Goal: Transaction & Acquisition: Obtain resource

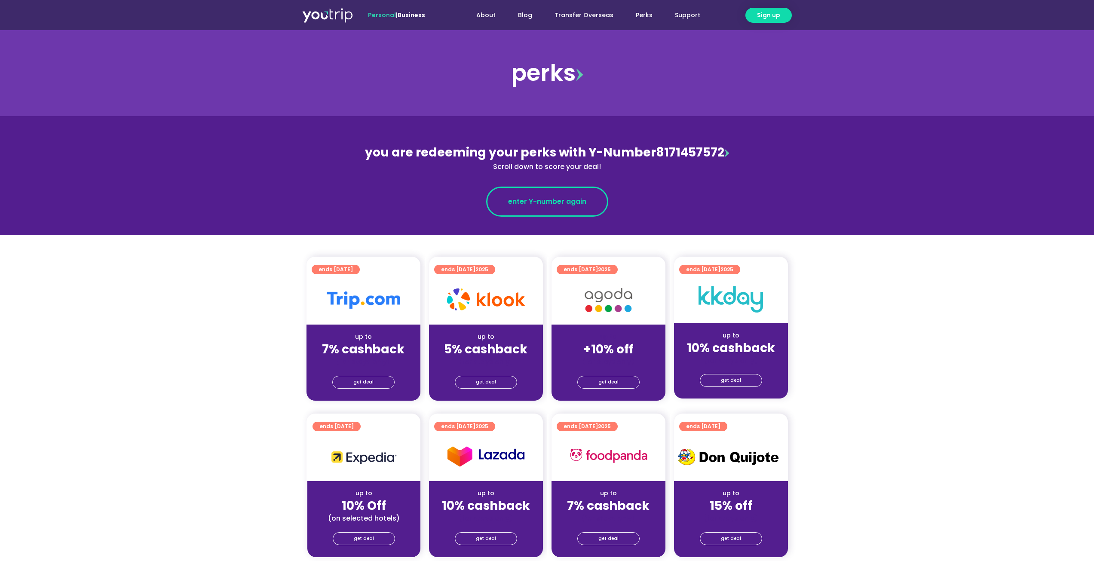
click at [592, 199] on link "enter Y-number again" at bounding box center [547, 202] width 122 height 30
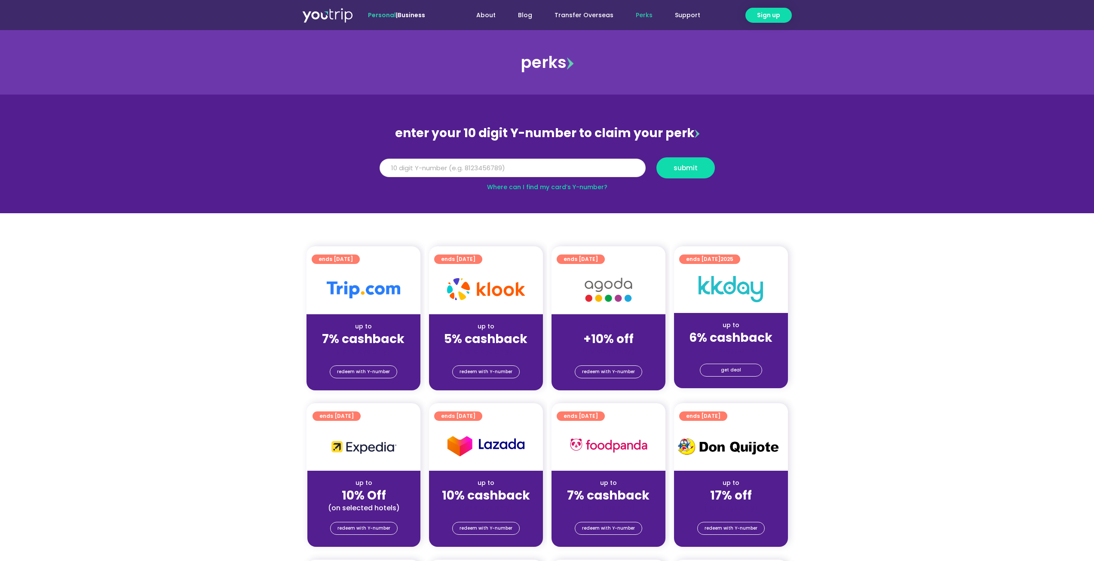
click at [506, 166] on input "Y Number" at bounding box center [512, 168] width 266 height 19
type input "8171457572"
click at [674, 166] on span "submit" at bounding box center [685, 168] width 24 height 6
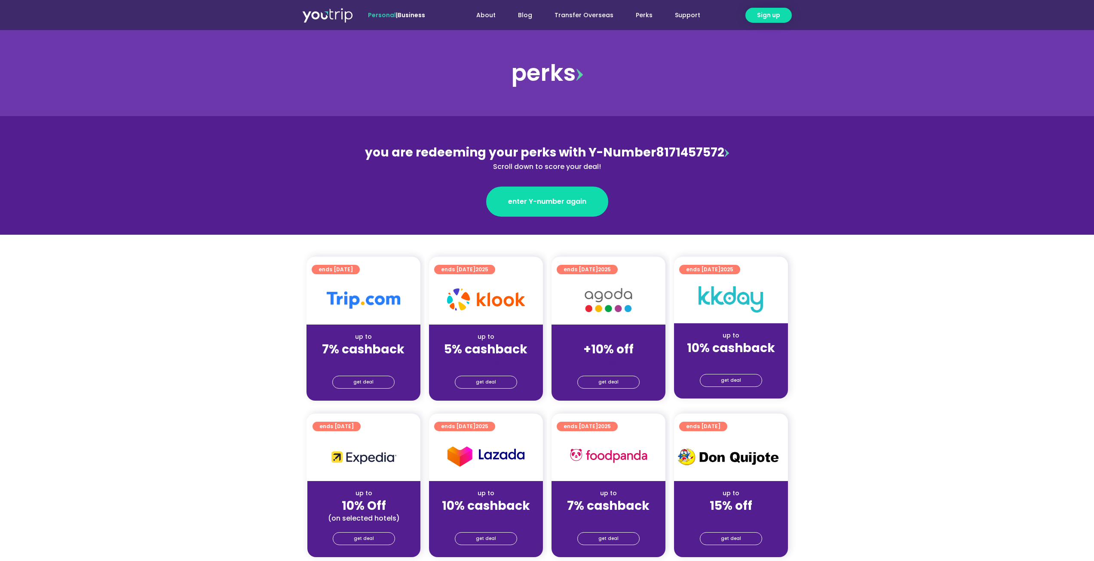
click at [395, 358] on div "(for stays only)" at bounding box center [363, 361] width 100 height 9
click at [376, 379] on link "get deal" at bounding box center [363, 382] width 62 height 13
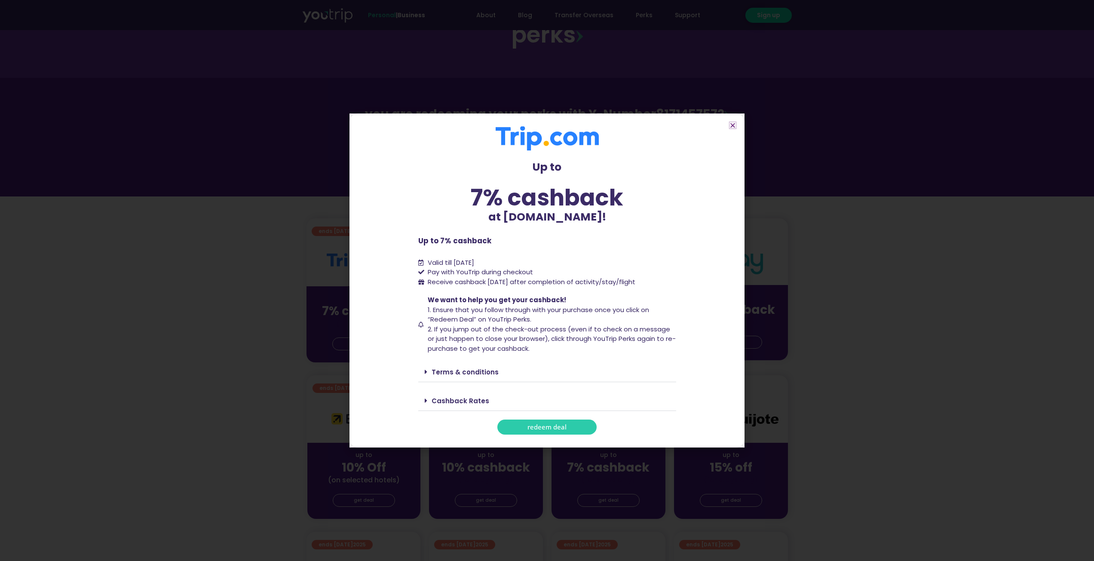
scroll to position [43, 0]
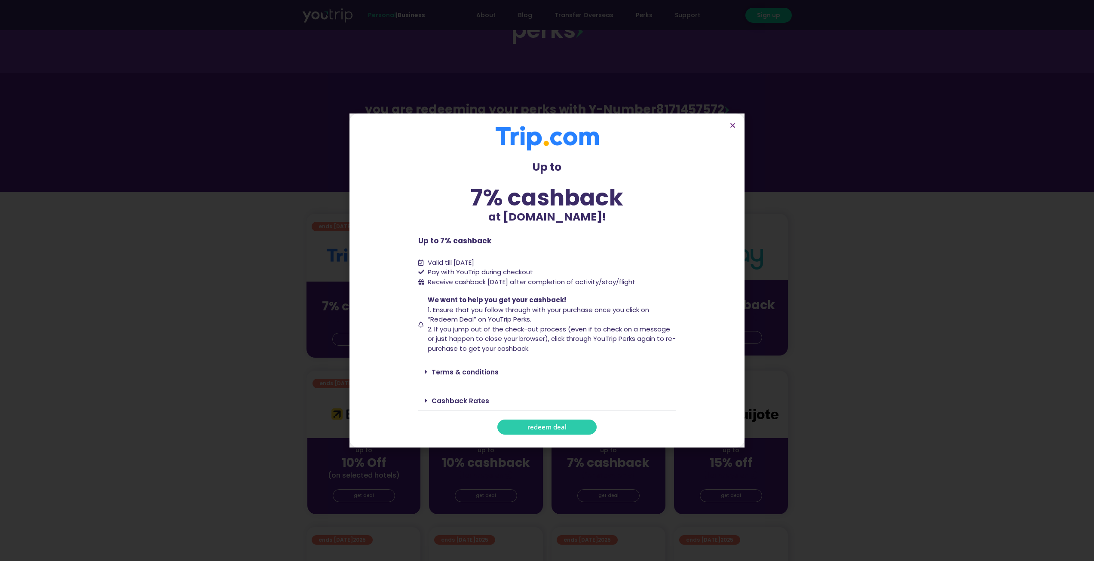
click at [458, 375] on link "Terms & conditions" at bounding box center [464, 371] width 67 height 9
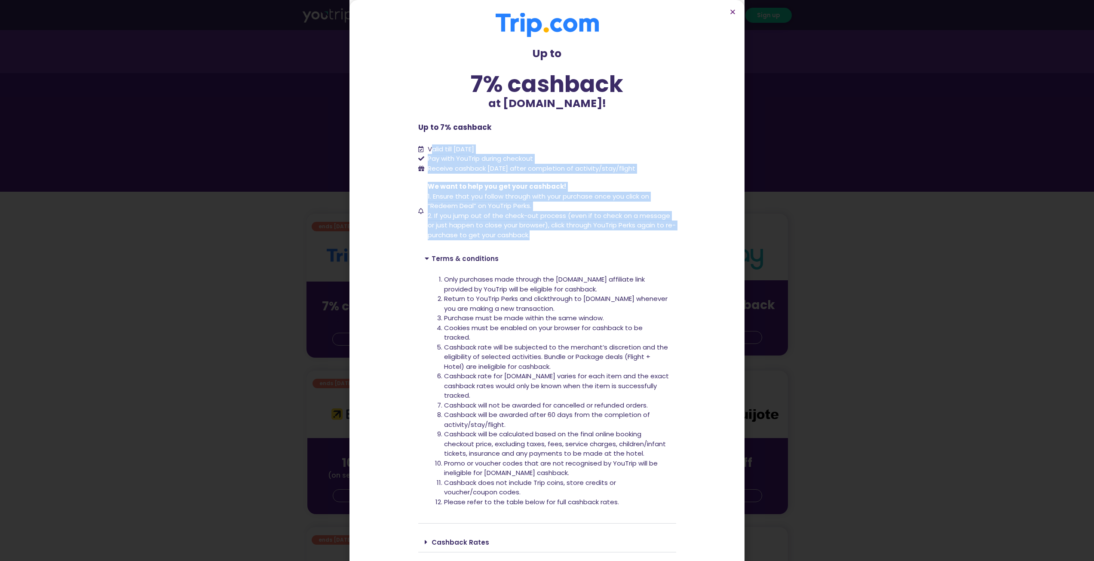
drag, startPoint x: 428, startPoint y: 147, endPoint x: 565, endPoint y: 236, distance: 163.2
click at [565, 236] on div "Up to 7% cashback at Trip.com! Up to 7% cashback at Trip.com! Up to 7% cashback…" at bounding box center [547, 294] width 258 height 563
click at [565, 236] on span "We want to help you get your cashback! 1. Ensure that you follow through with y…" at bounding box center [550, 211] width 251 height 58
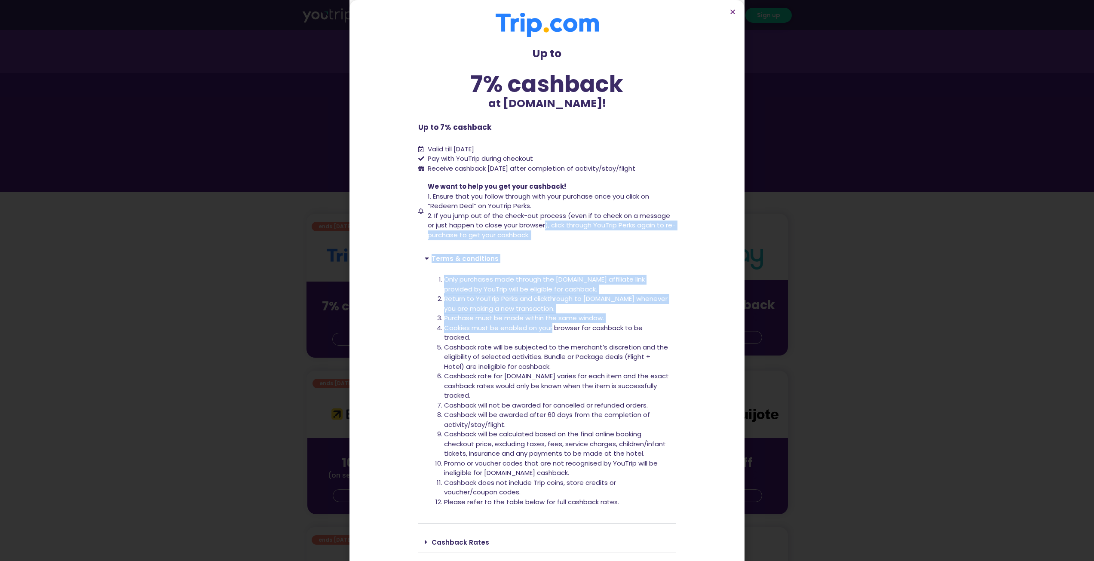
drag, startPoint x: 542, startPoint y: 223, endPoint x: 549, endPoint y: 326, distance: 102.5
click at [549, 325] on div "Up to 7% cashback at Trip.com! Up to 7% cashback at Trip.com! Up to 7% cashback…" at bounding box center [547, 294] width 258 height 563
click at [549, 326] on li "Cookies must be enabled on your browser for cashback to be tracked." at bounding box center [557, 332] width 226 height 19
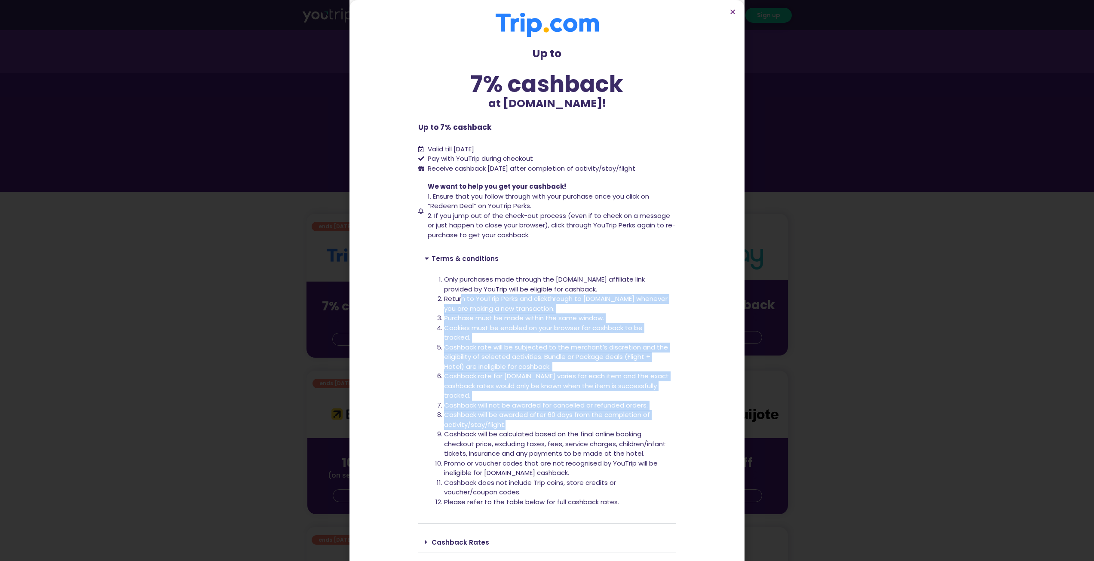
drag, startPoint x: 459, startPoint y: 295, endPoint x: 526, endPoint y: 427, distance: 147.6
click at [526, 427] on ol "Only purchases made through the Trip.com affiliate link provided by YouTrip wil…" at bounding box center [557, 391] width 226 height 232
click at [526, 427] on li "Cashback will be awarded after 60 days from the completion of activity/stay/fli…" at bounding box center [557, 419] width 226 height 19
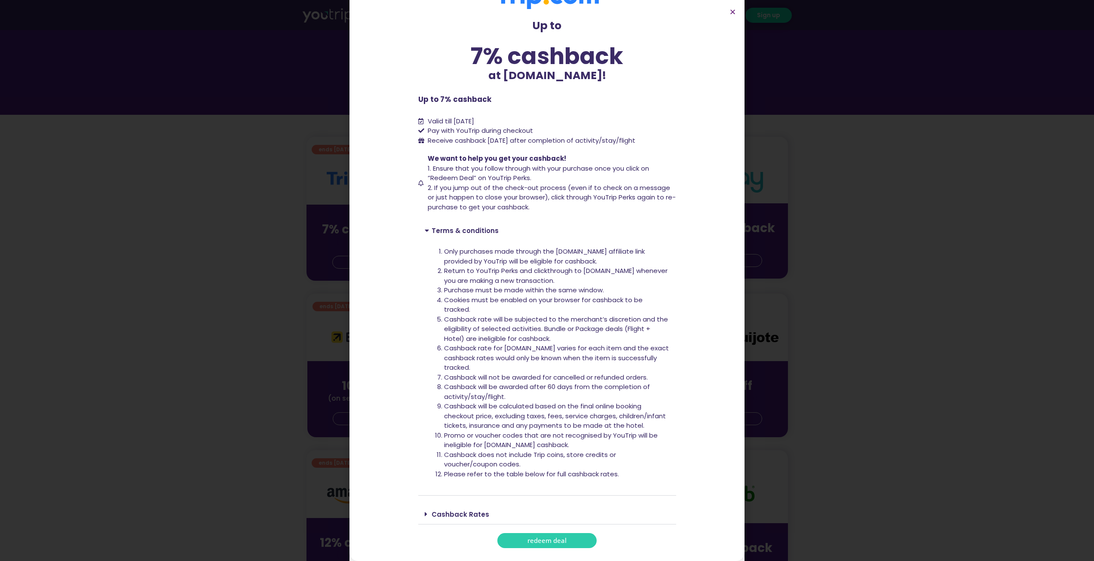
scroll to position [129, 0]
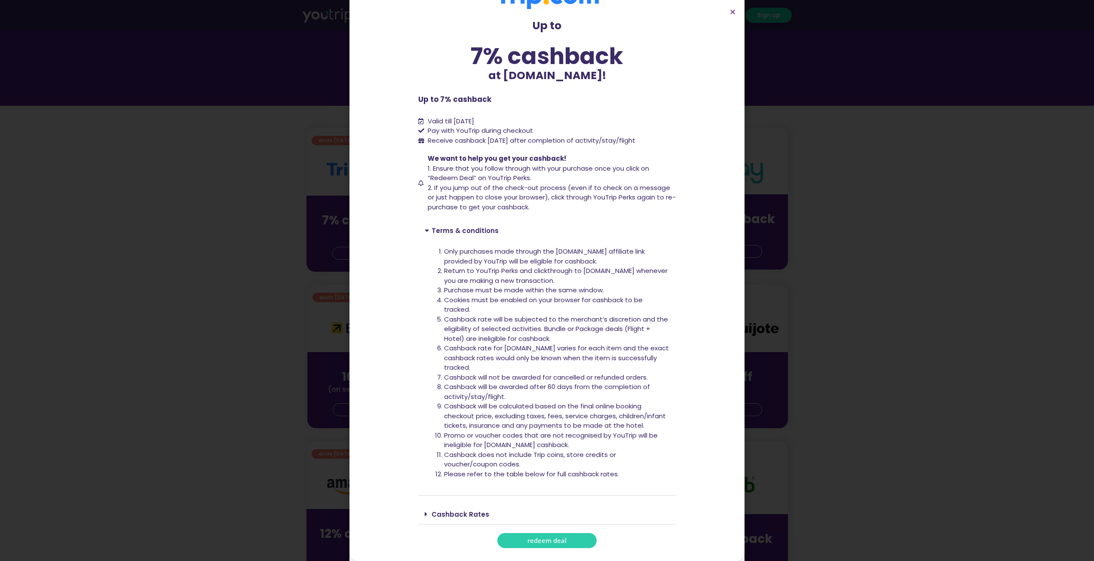
click at [552, 541] on span "redeem deal" at bounding box center [546, 540] width 39 height 6
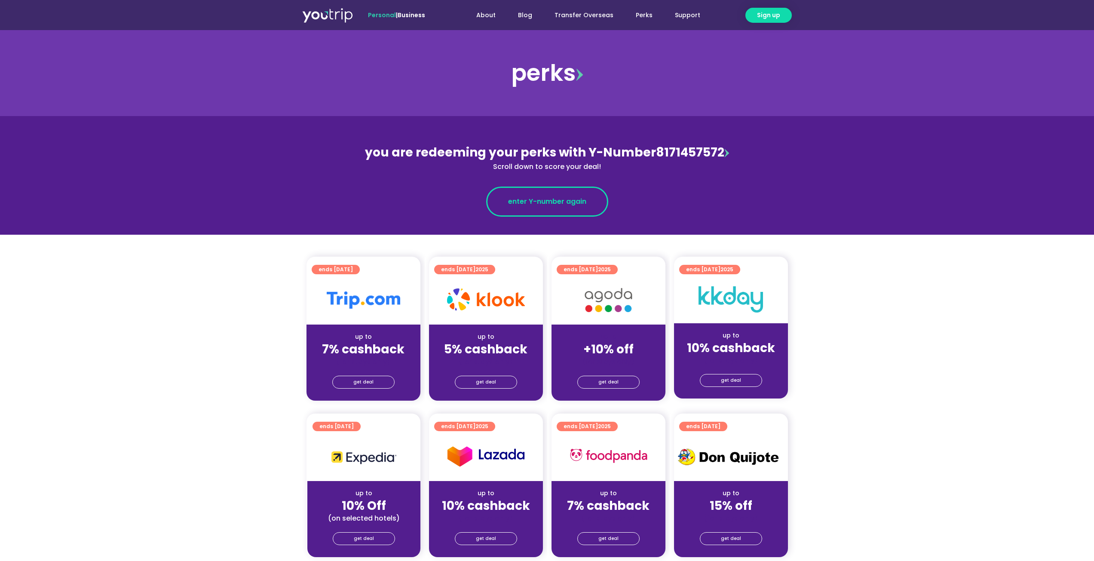
click at [534, 197] on span "enter Y-number again" at bounding box center [547, 201] width 78 height 10
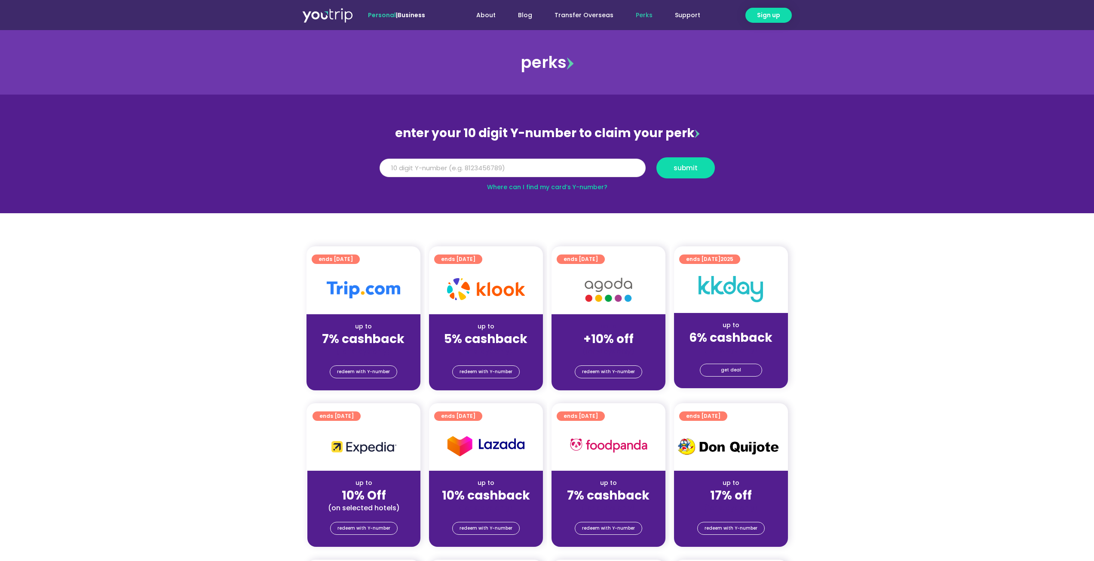
click at [547, 165] on input "Y Number" at bounding box center [512, 168] width 266 height 19
type input "8171457572"
click at [690, 165] on span "submit" at bounding box center [685, 168] width 24 height 6
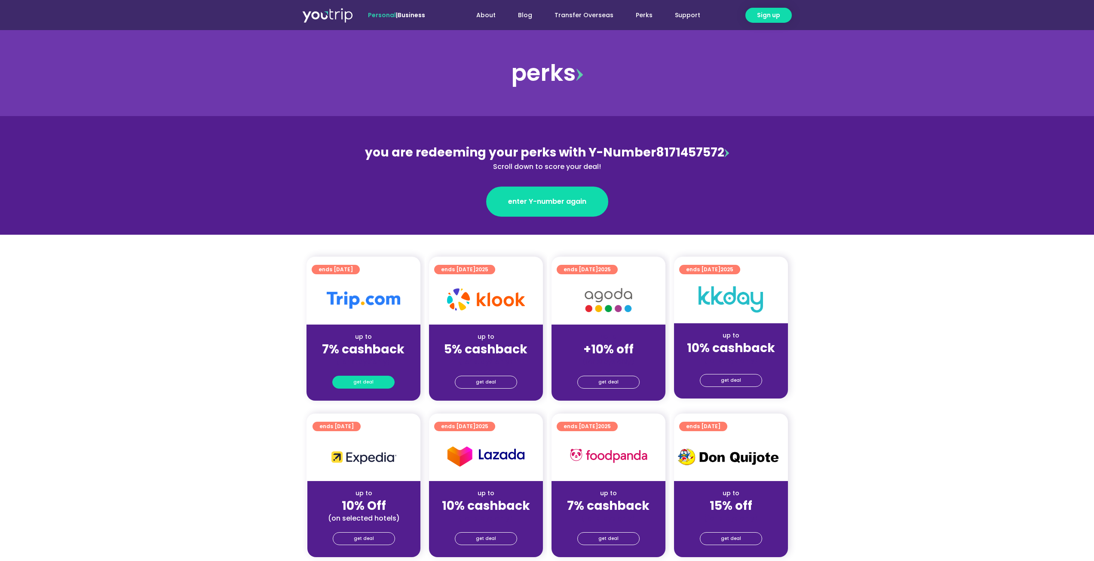
click at [373, 379] on link "get deal" at bounding box center [363, 382] width 62 height 13
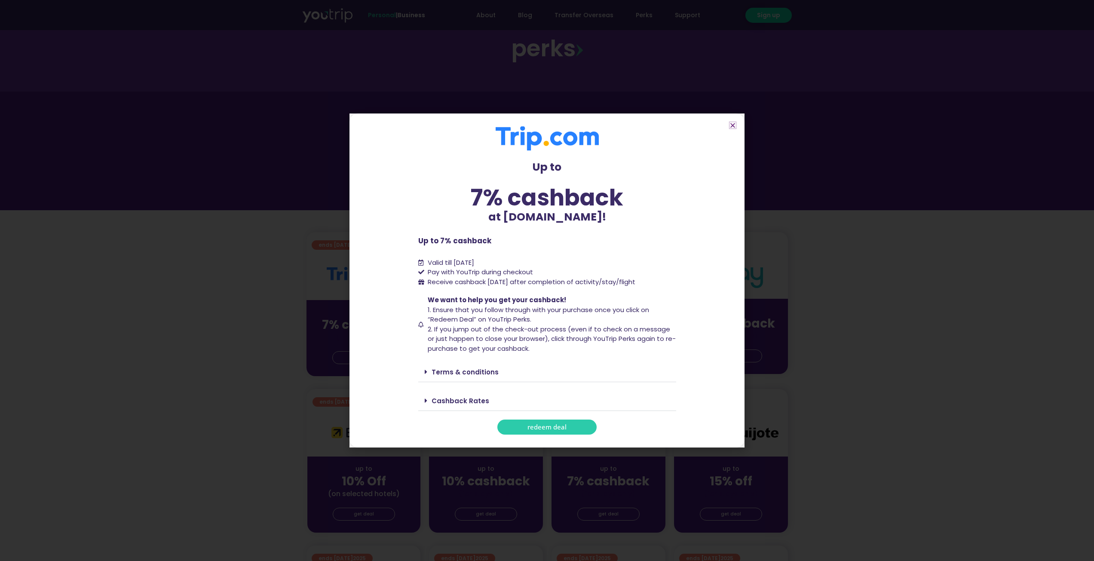
scroll to position [129, 0]
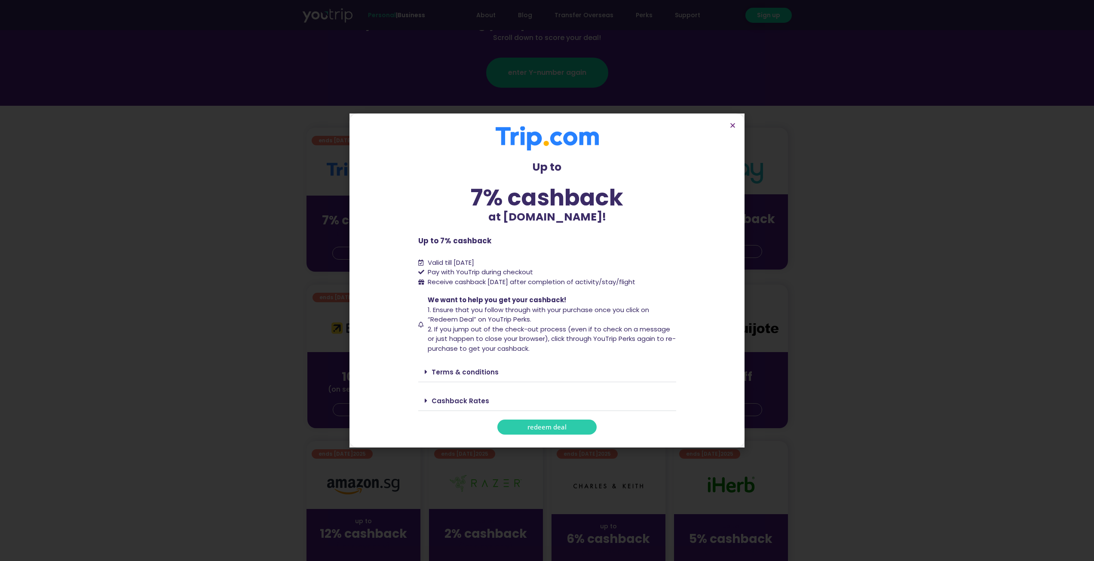
click at [545, 424] on span "redeem deal" at bounding box center [546, 427] width 39 height 6
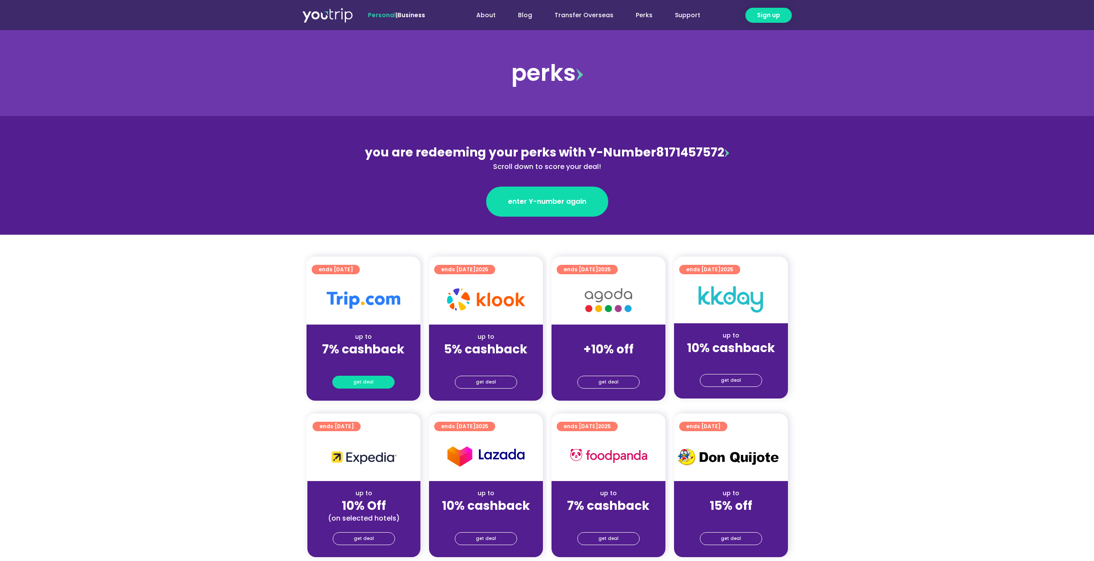
click at [376, 382] on link "get deal" at bounding box center [363, 382] width 62 height 13
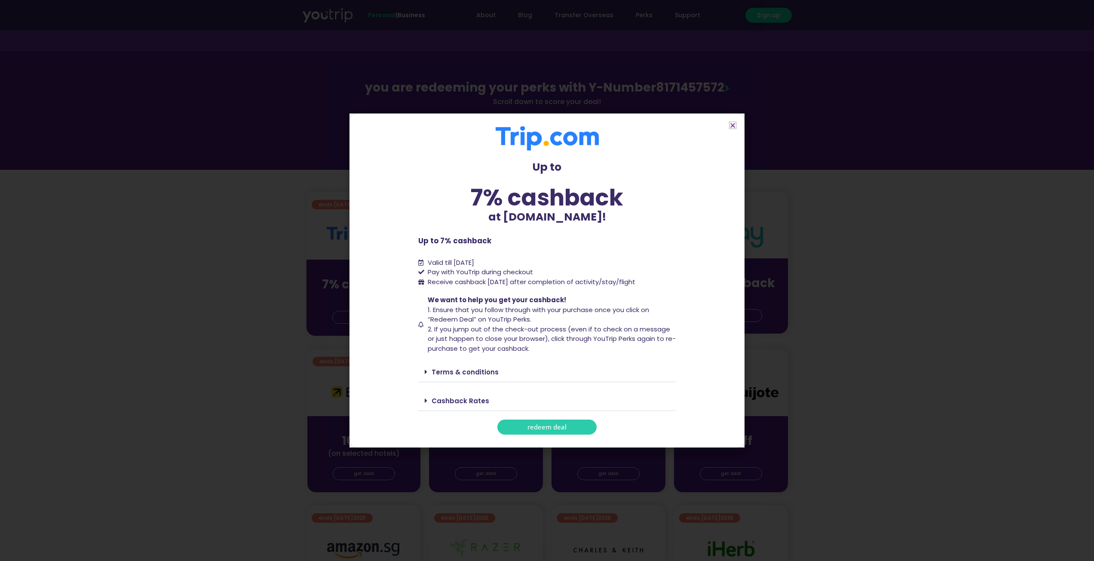
scroll to position [86, 0]
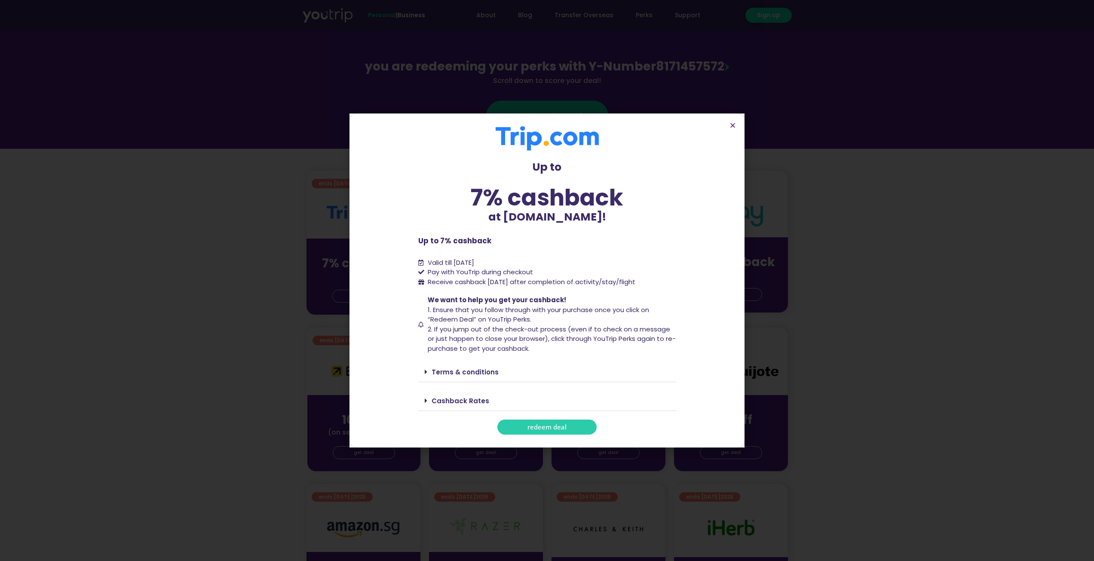
click at [468, 373] on link "Terms & conditions" at bounding box center [464, 371] width 67 height 9
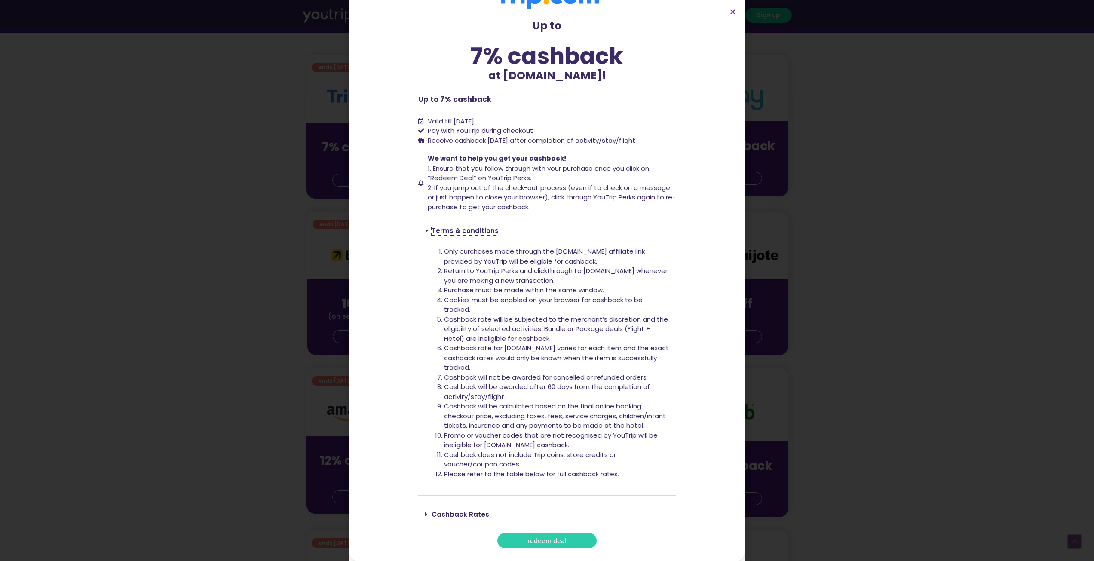
scroll to position [215, 0]
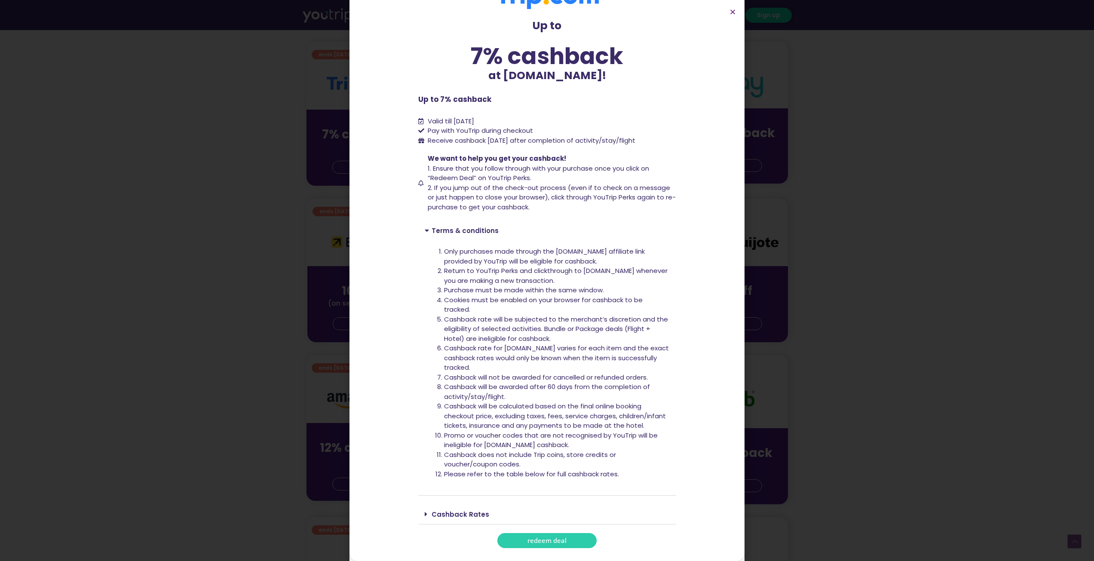
click at [551, 538] on span "redeem deal" at bounding box center [546, 540] width 39 height 6
